Goal: Task Accomplishment & Management: Complete application form

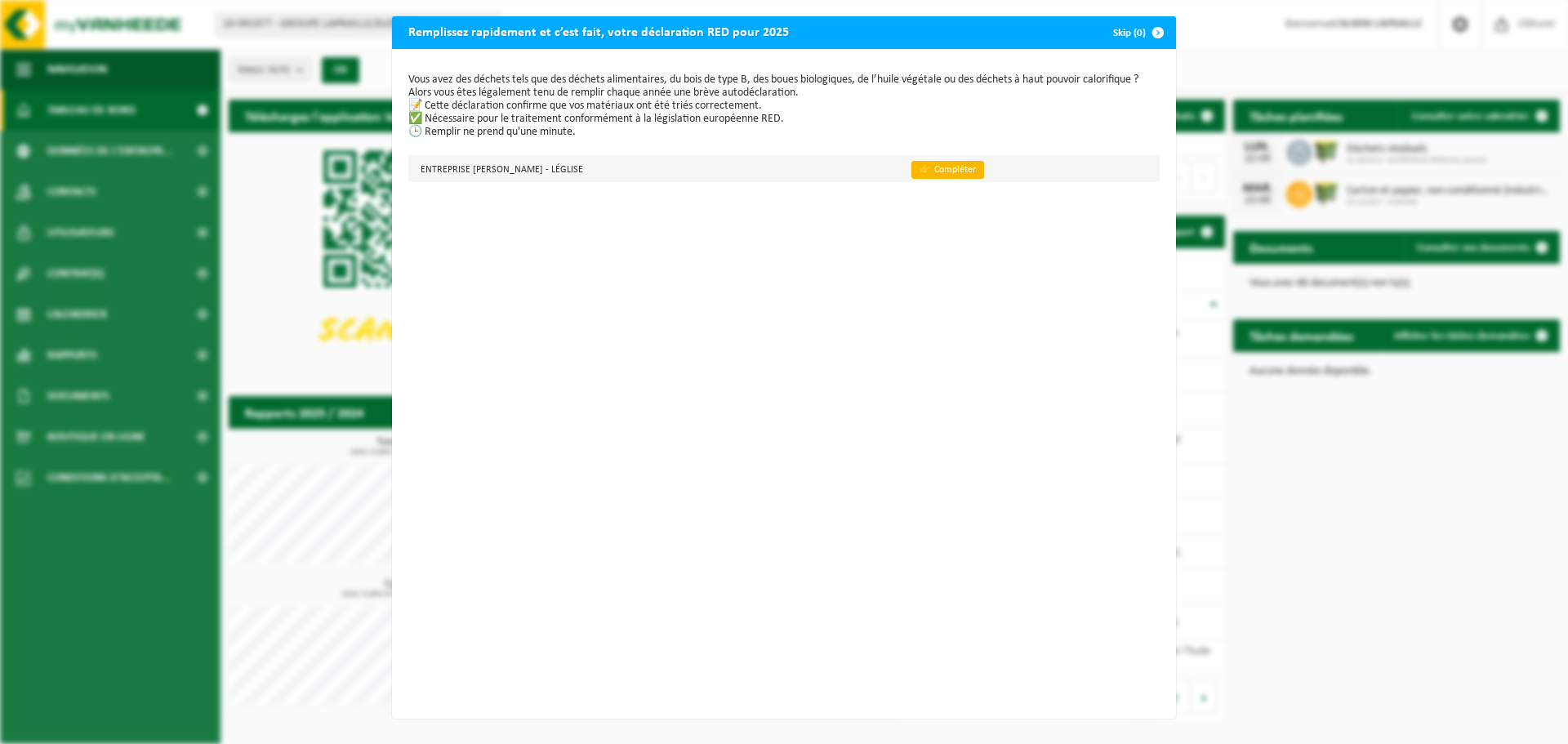
click at [940, 172] on link "👉 Compléter" at bounding box center [948, 169] width 73 height 18
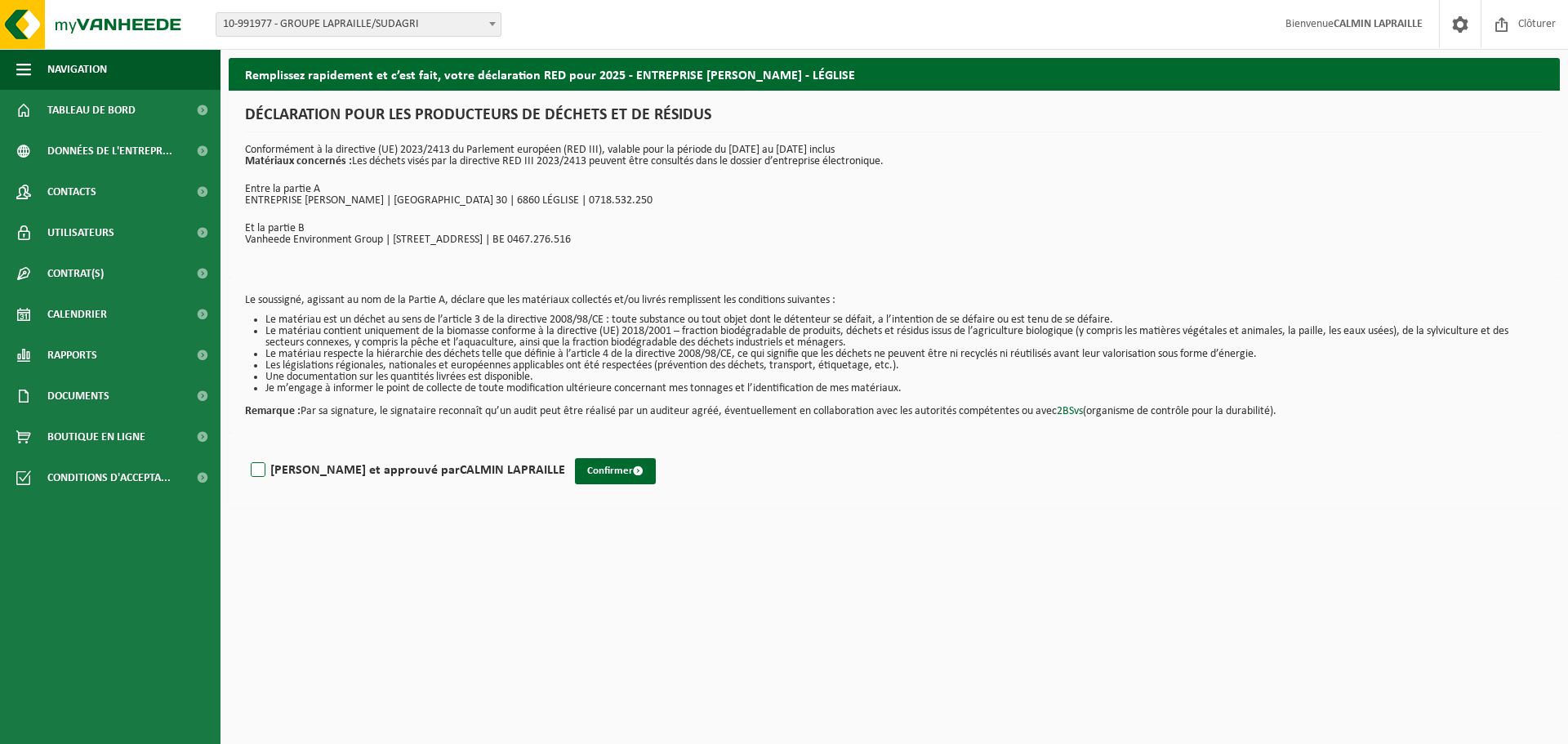
click at [263, 467] on label "[PERSON_NAME] et approuvé par [PERSON_NAME]" at bounding box center [407, 470] width 318 height 25
click at [565, 450] on input "[PERSON_NAME] et approuvé par [PERSON_NAME]" at bounding box center [565, 449] width 1 height 1
checkbox input "true"
click at [575, 472] on button "Confirmer" at bounding box center [615, 471] width 80 height 26
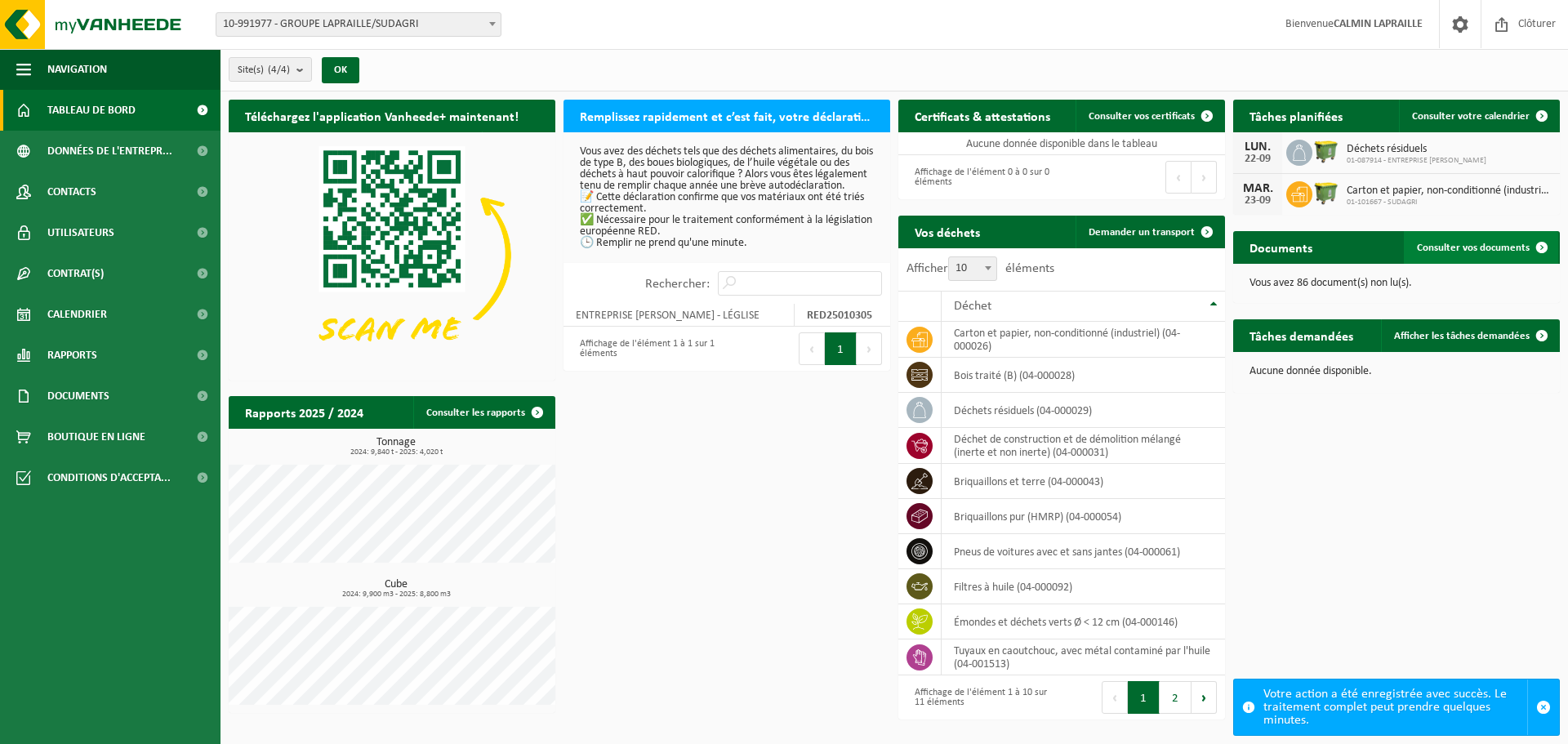
click at [1502, 250] on span "Consulter vos documents" at bounding box center [1474, 247] width 113 height 10
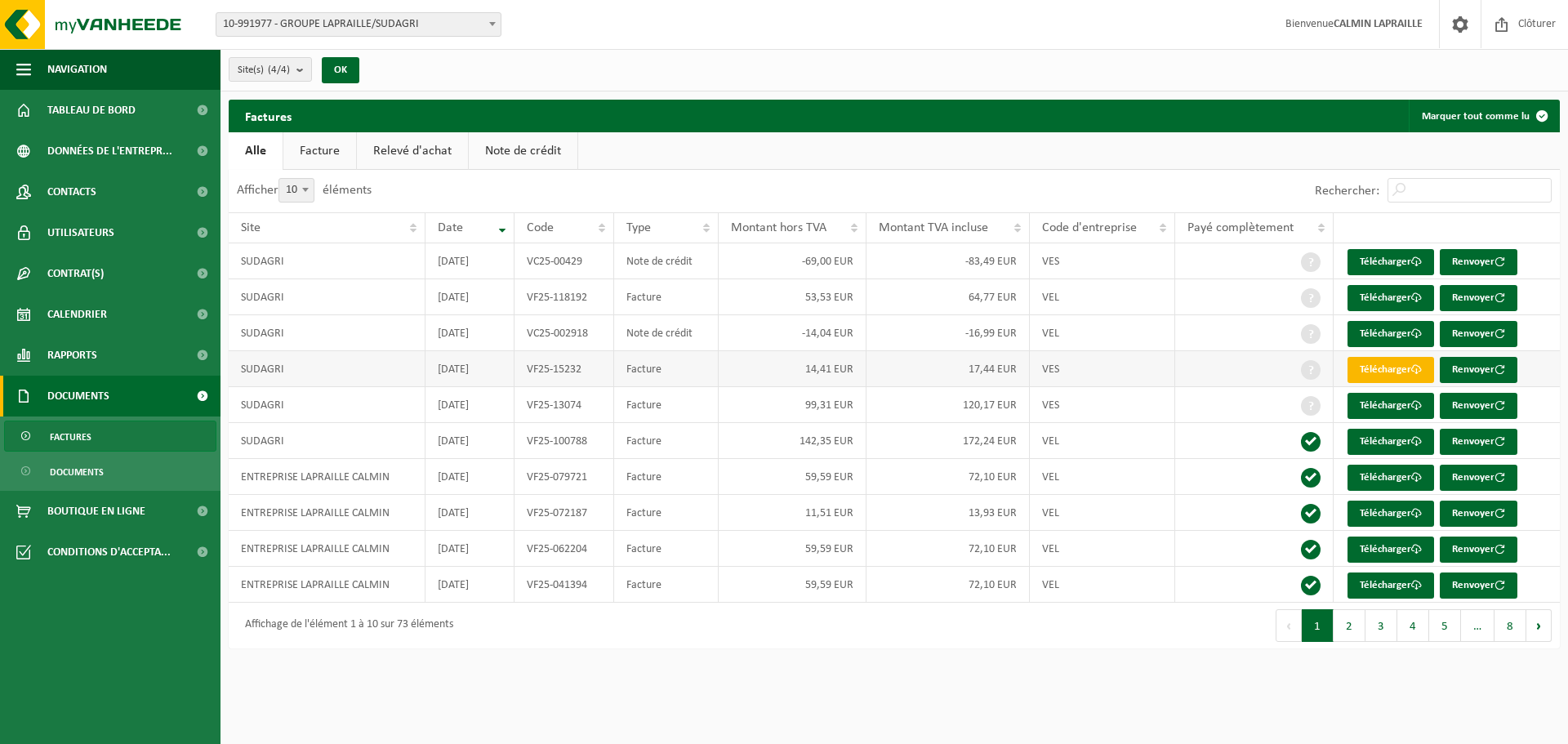
click at [1397, 372] on link "Télécharger" at bounding box center [1391, 370] width 87 height 26
click at [1374, 296] on link "Télécharger" at bounding box center [1391, 298] width 87 height 26
